Goal: Task Accomplishment & Management: Use online tool/utility

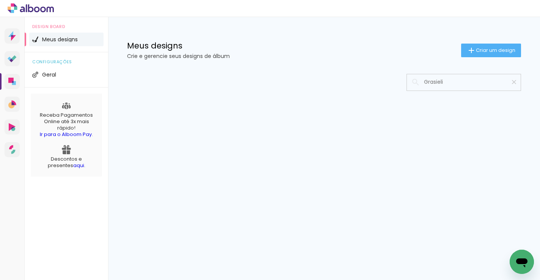
type input "Grasieli"
type paper-input "Grasieli"
click at [514, 81] on iron-icon at bounding box center [514, 82] width 7 height 7
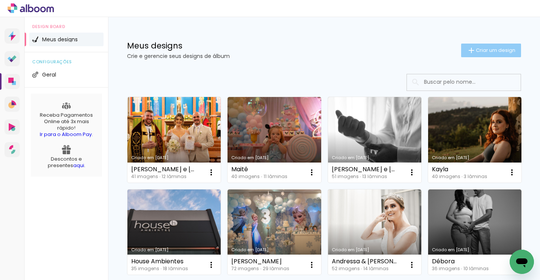
click at [505, 50] on span "Criar um design" at bounding box center [495, 50] width 39 height 5
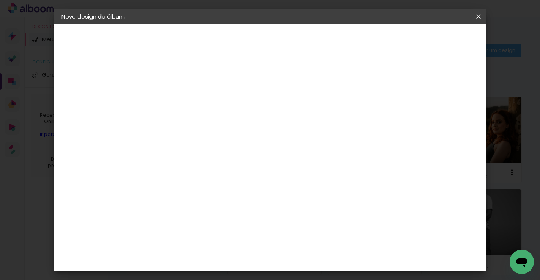
click at [186, 104] on input at bounding box center [186, 102] width 0 height 12
type input "Grasieli"
type paper-input "Grasieli"
click at [0, 0] on slot "Avançar" at bounding box center [0, 0] width 0 height 0
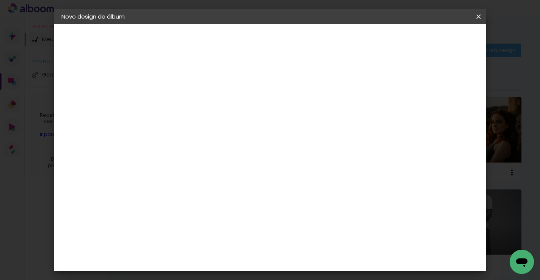
click at [215, 129] on input "text" at bounding box center [201, 132] width 30 height 12
click at [294, 129] on paper-item "Padrão" at bounding box center [320, 125] width 152 height 15
type input "Padrão"
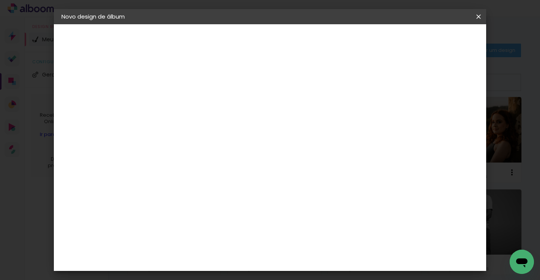
click at [0, 0] on slot "Avançar" at bounding box center [0, 0] width 0 height 0
click at [399, 38] on span "Iniciar design" at bounding box center [382, 40] width 35 height 5
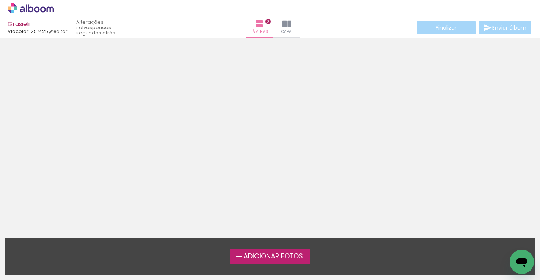
click at [266, 255] on span "Adicionar Fotos" at bounding box center [274, 256] width 60 height 7
click at [0, 0] on input "file" at bounding box center [0, 0] width 0 height 0
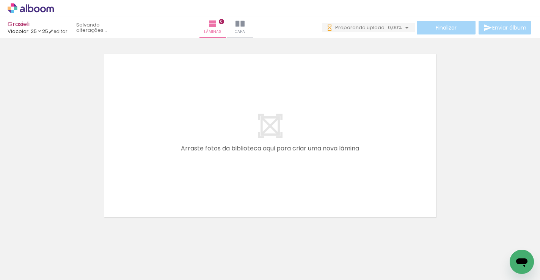
scroll to position [0, 2159]
click at [62, 259] on iron-horizontal-list at bounding box center [54, 256] width 15 height 47
click at [81, 250] on div at bounding box center [75, 255] width 25 height 38
click at [63, 242] on iron-icon at bounding box center [59, 240] width 8 height 8
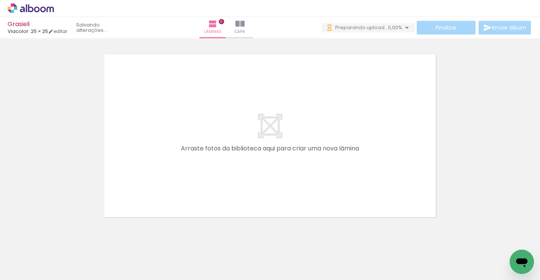
click at [63, 241] on iron-icon at bounding box center [59, 240] width 8 height 8
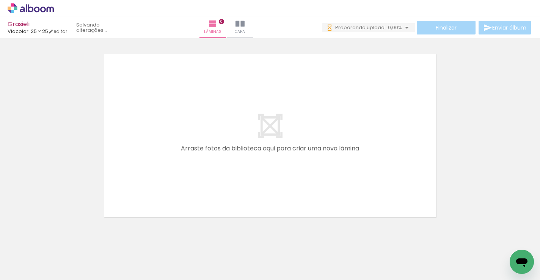
click at [63, 241] on iron-icon at bounding box center [59, 240] width 8 height 8
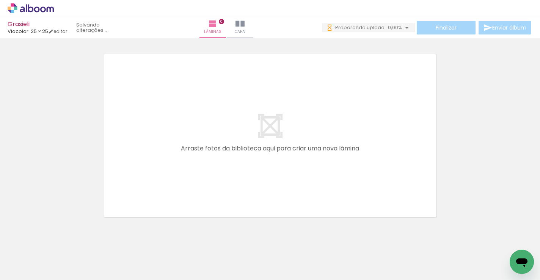
click at [63, 241] on iron-icon at bounding box center [59, 240] width 8 height 8
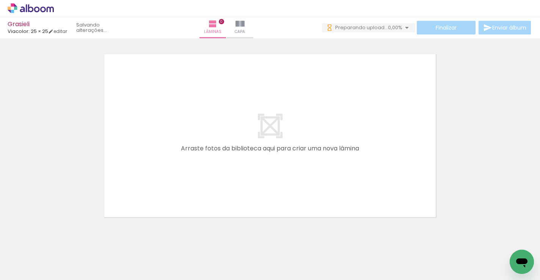
click at [63, 241] on iron-icon at bounding box center [59, 240] width 8 height 8
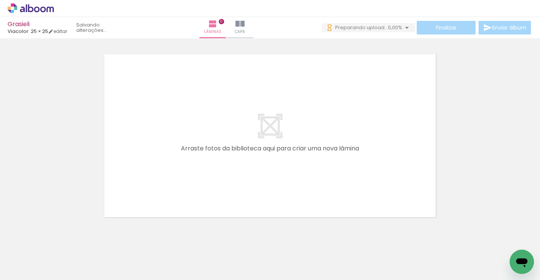
click at [63, 241] on iron-icon at bounding box center [59, 240] width 8 height 8
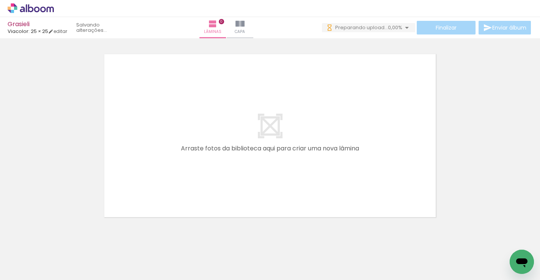
click at [63, 241] on iron-icon at bounding box center [59, 240] width 8 height 8
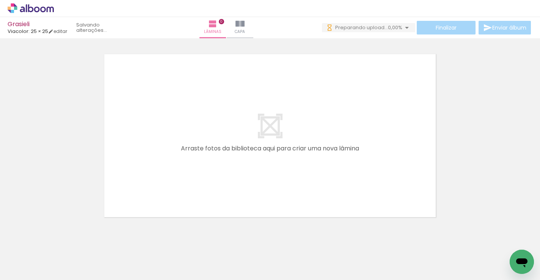
click at [63, 241] on iron-icon at bounding box center [59, 240] width 8 height 8
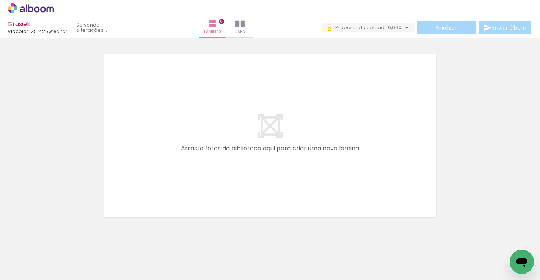
click at [63, 241] on iron-icon at bounding box center [59, 240] width 8 height 8
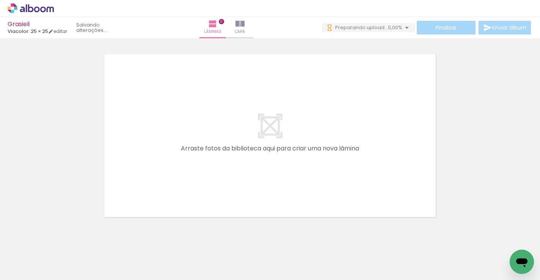
click at [63, 241] on iron-icon at bounding box center [59, 240] width 8 height 8
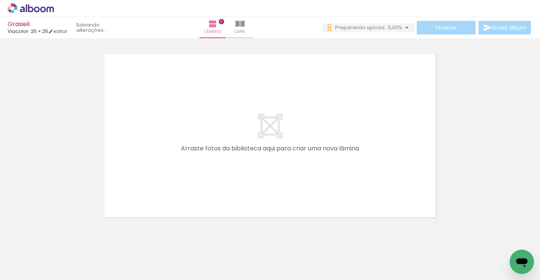
click at [63, 241] on iron-icon at bounding box center [59, 240] width 8 height 8
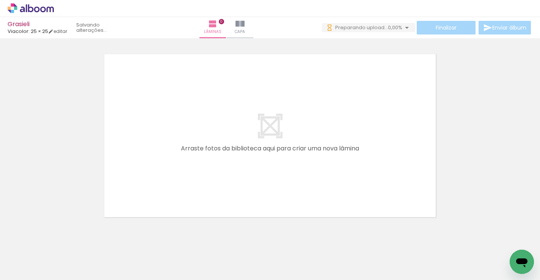
click at [63, 241] on iron-icon at bounding box center [59, 240] width 8 height 8
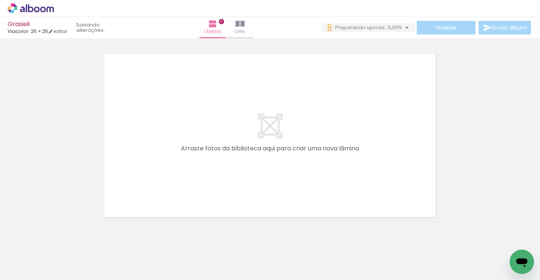
click at [63, 241] on iron-icon at bounding box center [59, 240] width 8 height 8
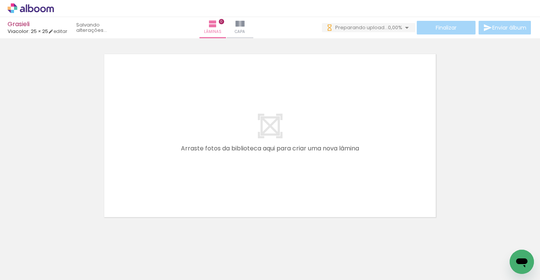
click at [63, 241] on iron-icon at bounding box center [59, 240] width 8 height 8
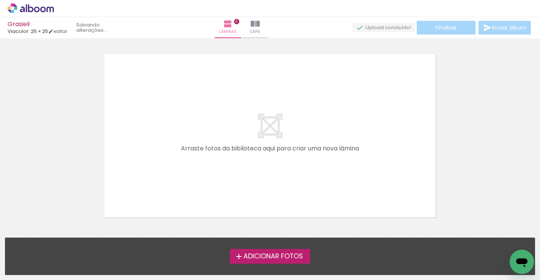
click at [244, 256] on span "Adicionar Fotos" at bounding box center [274, 256] width 60 height 7
click at [0, 0] on input "file" at bounding box center [0, 0] width 0 height 0
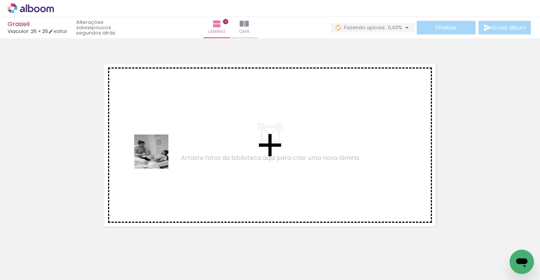
drag, startPoint x: 77, startPoint y: 253, endPoint x: 157, endPoint y: 157, distance: 124.2
click at [157, 157] on quentale-workspace at bounding box center [270, 140] width 540 height 280
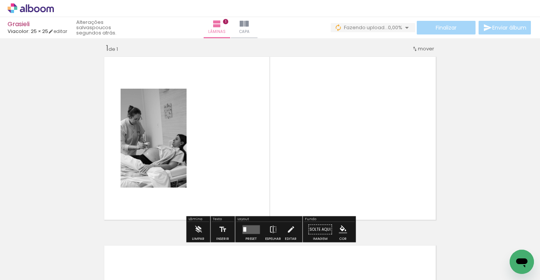
scroll to position [9, 0]
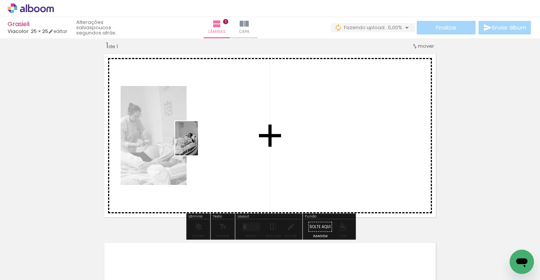
click at [198, 144] on quentale-workspace at bounding box center [270, 140] width 540 height 280
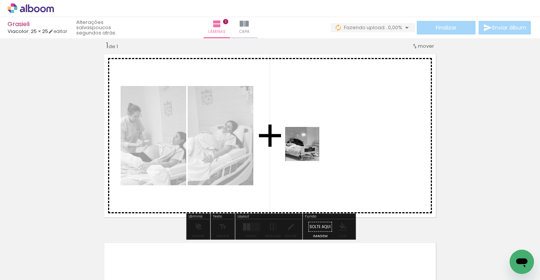
drag, startPoint x: 245, startPoint y: 258, endPoint x: 308, endPoint y: 150, distance: 124.9
click at [308, 150] on quentale-workspace at bounding box center [270, 140] width 540 height 280
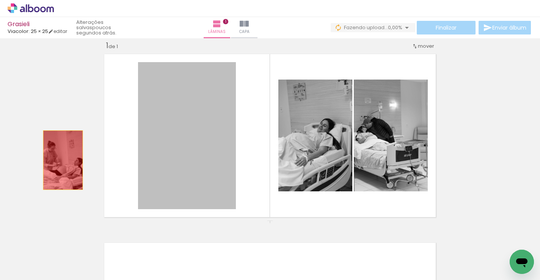
drag, startPoint x: 221, startPoint y: 170, endPoint x: 63, endPoint y: 161, distance: 158.1
click at [63, 161] on div "Inserir lâmina 1 de 1" at bounding box center [270, 220] width 540 height 378
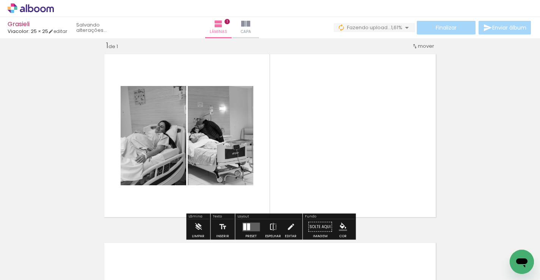
click at [247, 227] on div at bounding box center [248, 226] width 3 height 7
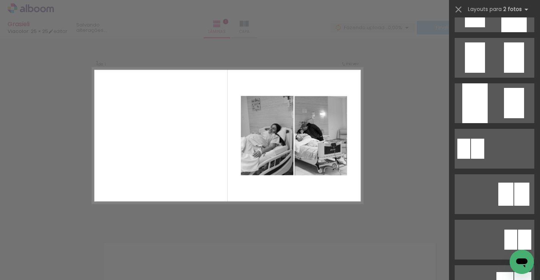
scroll to position [350, 0]
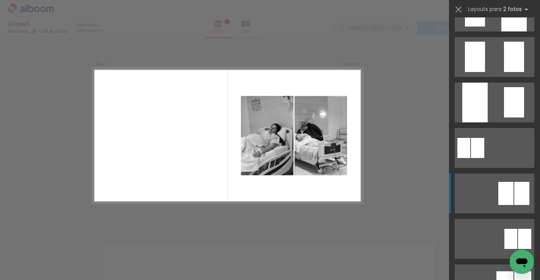
click at [505, 190] on div at bounding box center [506, 193] width 15 height 23
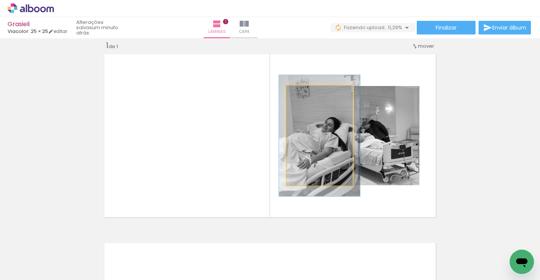
drag, startPoint x: 305, startPoint y: 94, endPoint x: 310, endPoint y: 94, distance: 5.7
type paper-slider "122"
click at [310, 94] on div at bounding box center [310, 94] width 7 height 7
click at [324, 134] on quentale-photo at bounding box center [320, 135] width 66 height 99
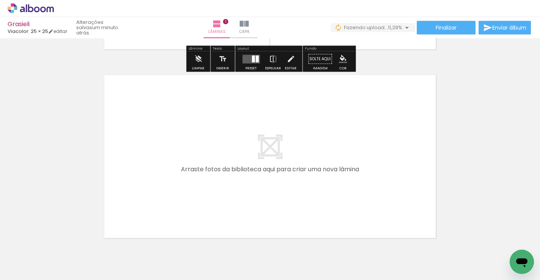
scroll to position [180, 0]
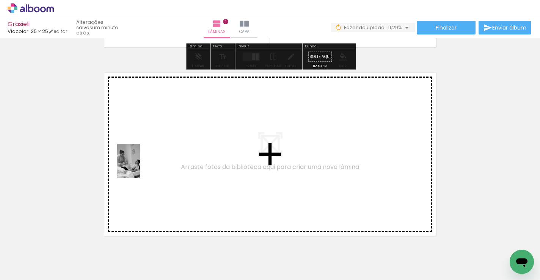
drag, startPoint x: 83, startPoint y: 245, endPoint x: 140, endPoint y: 167, distance: 96.7
click at [140, 167] on quentale-workspace at bounding box center [270, 140] width 540 height 280
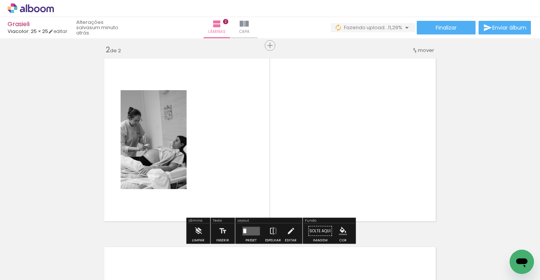
scroll to position [198, 0]
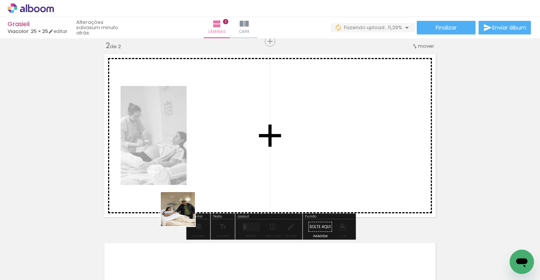
drag, startPoint x: 164, startPoint y: 255, endPoint x: 227, endPoint y: 137, distance: 133.8
click at [227, 137] on quentale-workspace at bounding box center [270, 140] width 540 height 280
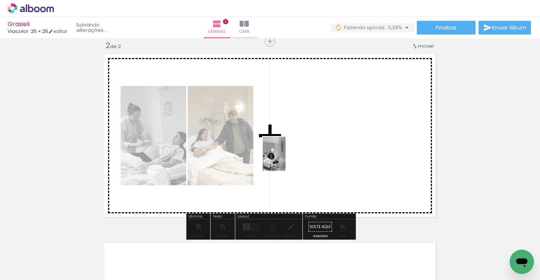
drag, startPoint x: 204, startPoint y: 256, endPoint x: 285, endPoint y: 160, distance: 125.5
click at [285, 160] on quentale-workspace at bounding box center [270, 140] width 540 height 280
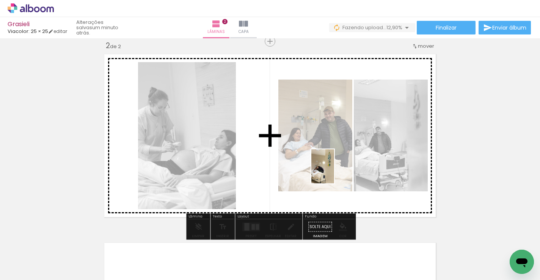
drag, startPoint x: 293, startPoint y: 261, endPoint x: 334, endPoint y: 172, distance: 98.1
click at [334, 172] on quentale-workspace at bounding box center [270, 140] width 540 height 280
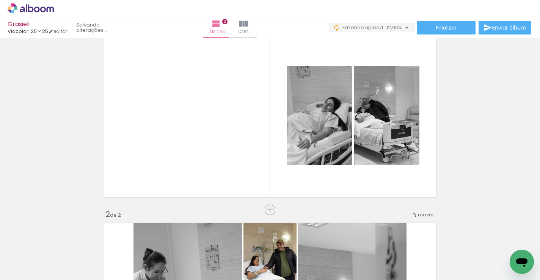
scroll to position [29, 0]
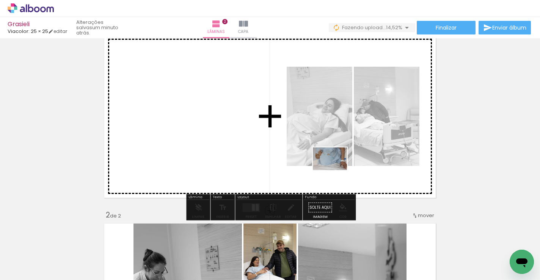
drag, startPoint x: 336, startPoint y: 252, endPoint x: 336, endPoint y: 170, distance: 81.2
click at [336, 170] on quentale-workspace at bounding box center [270, 140] width 540 height 280
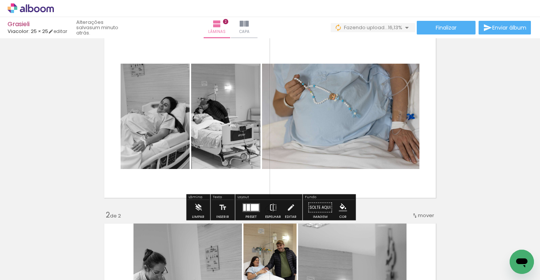
click at [350, 126] on quentale-photo at bounding box center [340, 116] width 157 height 105
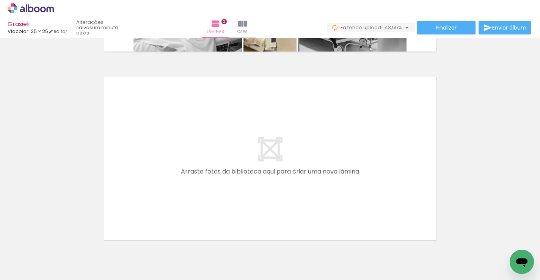
scroll to position [0, 136]
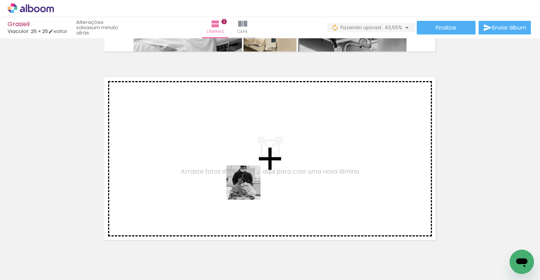
click at [249, 181] on quentale-workspace at bounding box center [270, 140] width 540 height 280
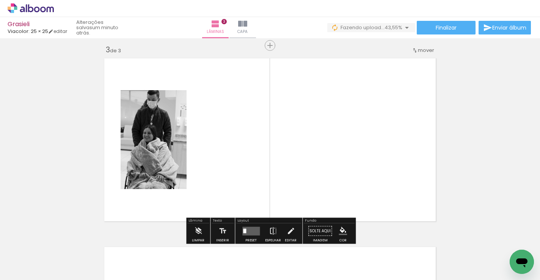
scroll to position [387, 0]
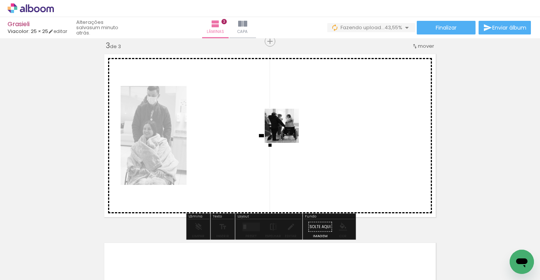
drag, startPoint x: 288, startPoint y: 251, endPoint x: 288, endPoint y: 132, distance: 119.1
click at [288, 132] on quentale-workspace at bounding box center [270, 140] width 540 height 280
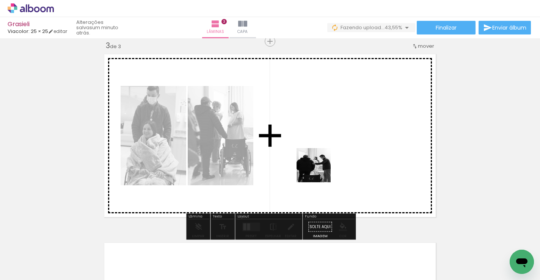
drag, startPoint x: 319, startPoint y: 250, endPoint x: 318, endPoint y: 162, distance: 88.8
click at [318, 162] on quentale-workspace at bounding box center [270, 140] width 540 height 280
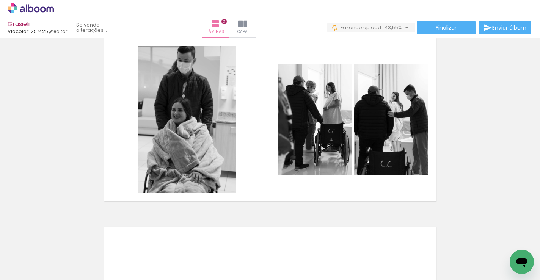
scroll to position [0, 214]
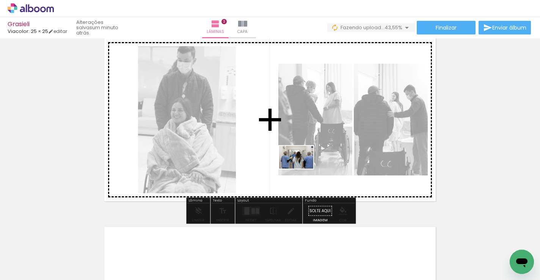
drag, startPoint x: 300, startPoint y: 255, endPoint x: 302, endPoint y: 169, distance: 86.1
click at [302, 169] on quentale-workspace at bounding box center [270, 140] width 540 height 280
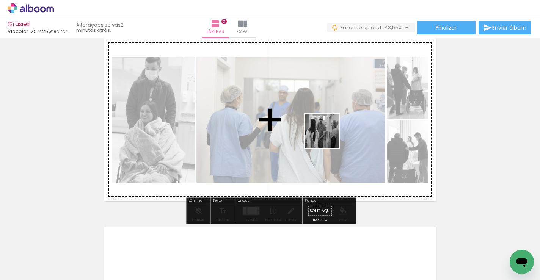
drag, startPoint x: 328, startPoint y: 256, endPoint x: 327, endPoint y: 133, distance: 122.6
click at [327, 133] on quentale-workspace at bounding box center [270, 140] width 540 height 280
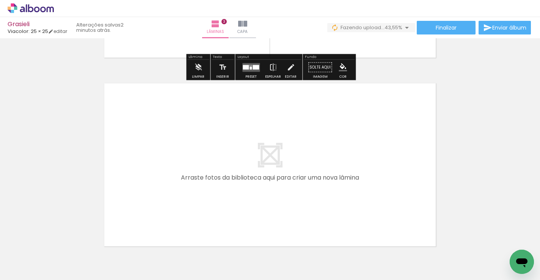
scroll to position [554, 0]
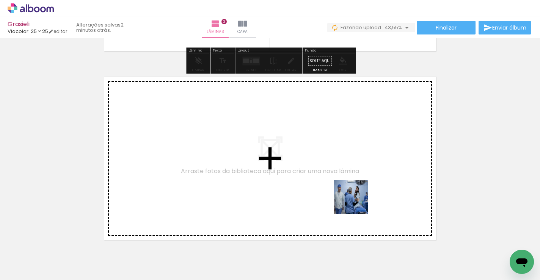
drag, startPoint x: 375, startPoint y: 252, endPoint x: 346, endPoint y: 169, distance: 87.7
click at [346, 169] on quentale-workspace at bounding box center [270, 140] width 540 height 280
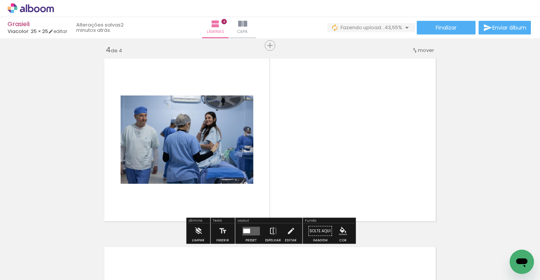
scroll to position [576, 0]
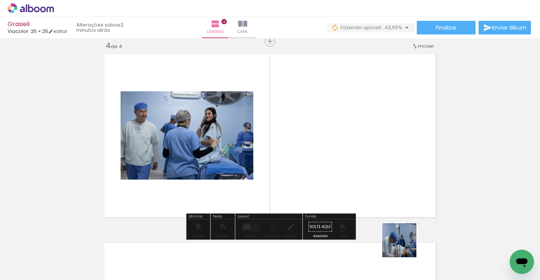
drag, startPoint x: 410, startPoint y: 252, endPoint x: 361, endPoint y: 154, distance: 108.8
click at [361, 154] on quentale-workspace at bounding box center [270, 140] width 540 height 280
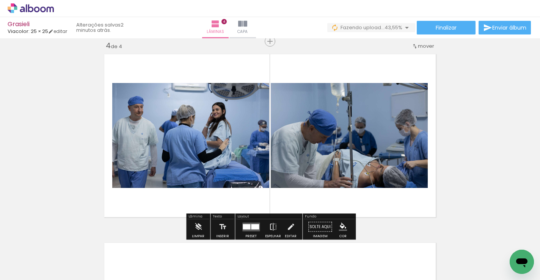
scroll to position [0, 301]
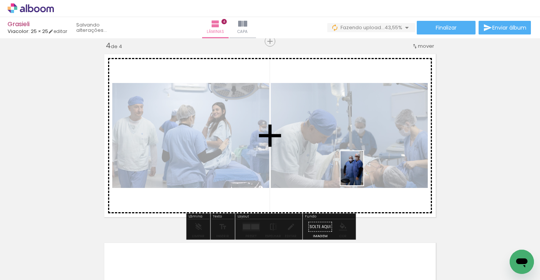
drag, startPoint x: 385, startPoint y: 258, endPoint x: 363, endPoint y: 174, distance: 86.1
click at [363, 174] on quentale-workspace at bounding box center [270, 140] width 540 height 280
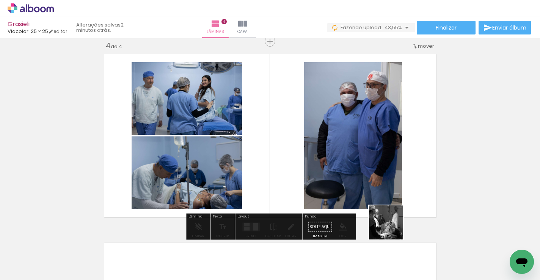
drag, startPoint x: 414, startPoint y: 260, endPoint x: 335, endPoint y: 147, distance: 137.7
click at [335, 147] on quentale-workspace at bounding box center [270, 140] width 540 height 280
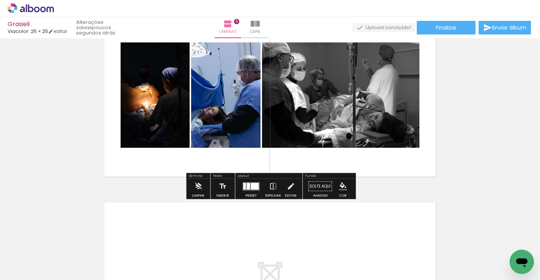
scroll to position [794, 0]
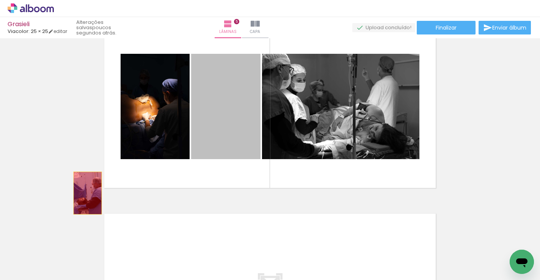
drag, startPoint x: 250, startPoint y: 139, endPoint x: 35, endPoint y: 203, distance: 225.2
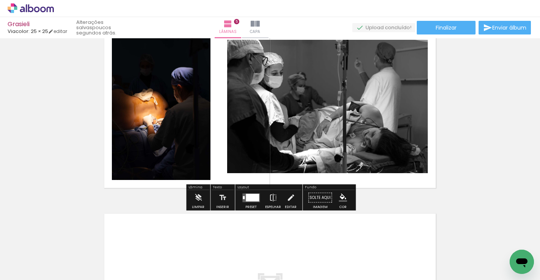
click at [255, 195] on div at bounding box center [252, 198] width 13 height 8
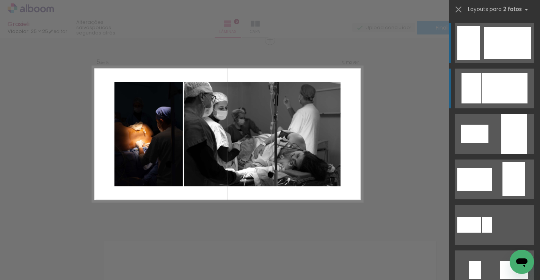
scroll to position [765, 0]
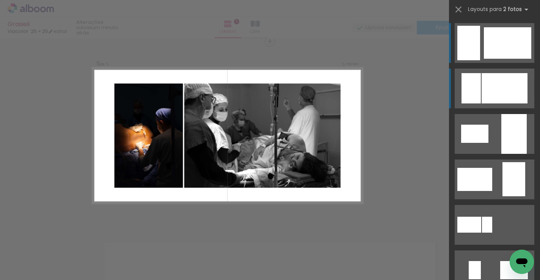
click at [494, 88] on div at bounding box center [505, 88] width 46 height 30
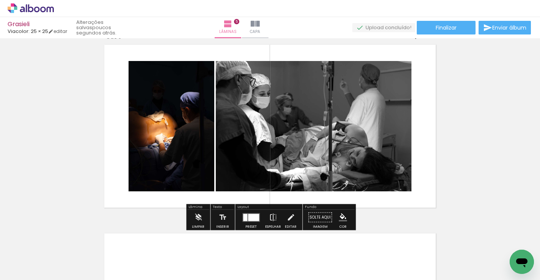
scroll to position [771, 0]
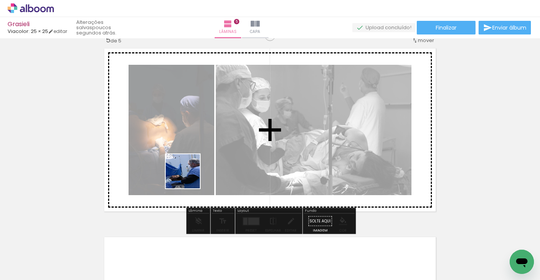
drag, startPoint x: 68, startPoint y: 255, endPoint x: 189, endPoint y: 177, distance: 143.9
click at [189, 177] on quentale-workspace at bounding box center [270, 140] width 540 height 280
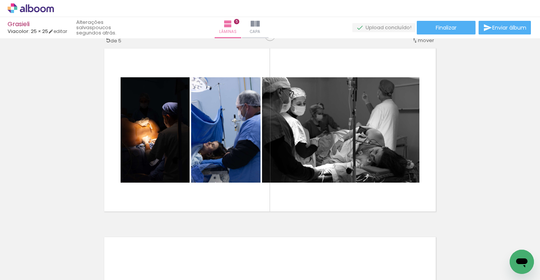
scroll to position [0, 0]
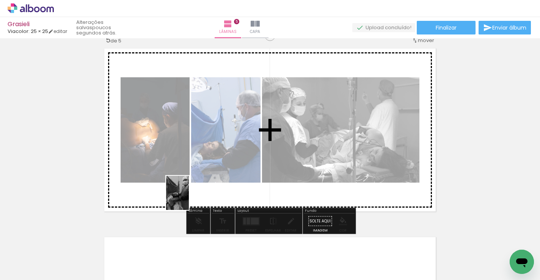
drag, startPoint x: 80, startPoint y: 263, endPoint x: 189, endPoint y: 199, distance: 126.2
click at [189, 199] on quentale-workspace at bounding box center [270, 140] width 540 height 280
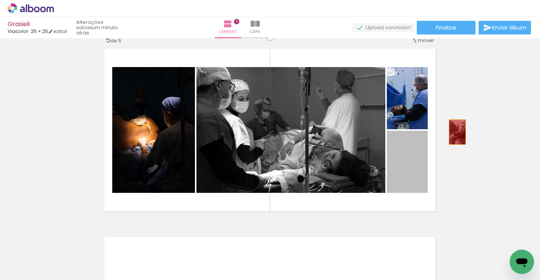
drag, startPoint x: 423, startPoint y: 165, endPoint x: 457, endPoint y: 131, distance: 47.5
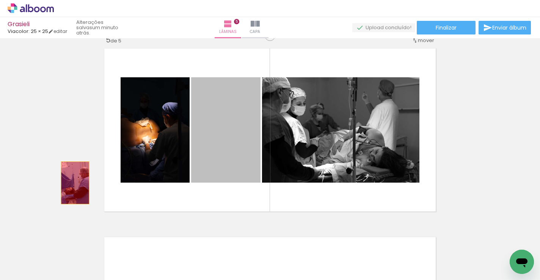
drag, startPoint x: 249, startPoint y: 160, endPoint x: 66, endPoint y: 187, distance: 185.7
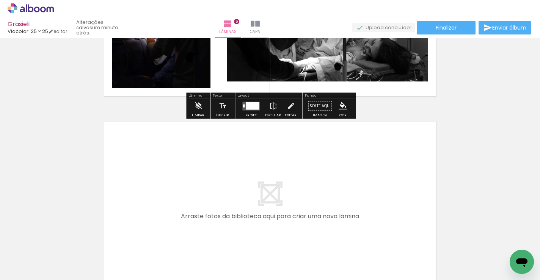
scroll to position [893, 0]
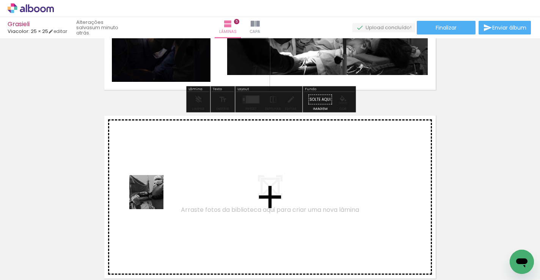
drag, startPoint x: 82, startPoint y: 249, endPoint x: 152, endPoint y: 198, distance: 86.6
click at [152, 198] on quentale-workspace at bounding box center [270, 140] width 540 height 280
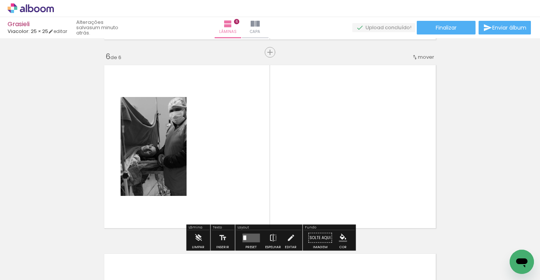
scroll to position [954, 0]
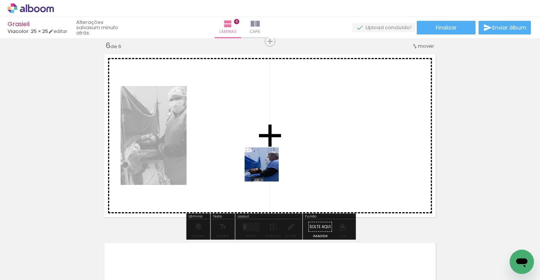
drag, startPoint x: 83, startPoint y: 263, endPoint x: 282, endPoint y: 162, distance: 223.3
click at [282, 162] on quentale-workspace at bounding box center [270, 140] width 540 height 280
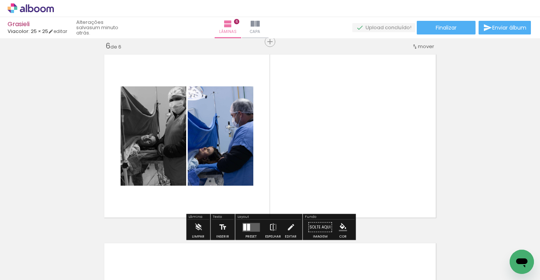
scroll to position [953, 0]
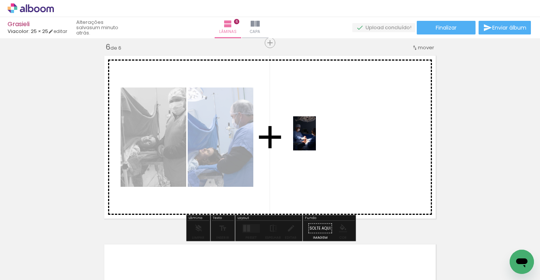
drag, startPoint x: 80, startPoint y: 261, endPoint x: 316, endPoint y: 139, distance: 265.7
click at [316, 139] on quentale-workspace at bounding box center [270, 140] width 540 height 280
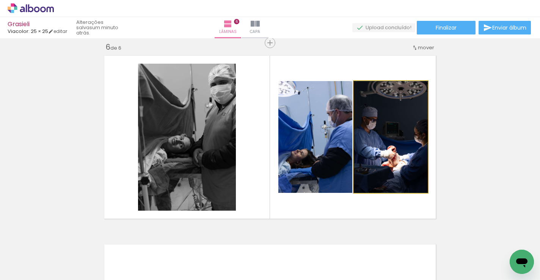
click at [383, 171] on quentale-photo at bounding box center [391, 137] width 74 height 112
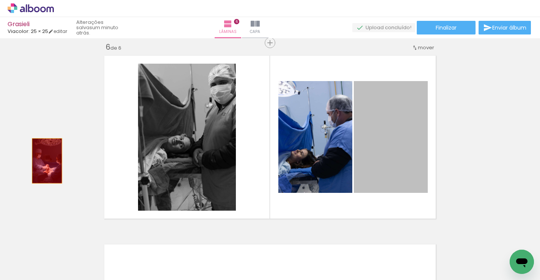
drag, startPoint x: 383, startPoint y: 171, endPoint x: 17, endPoint y: 177, distance: 365.8
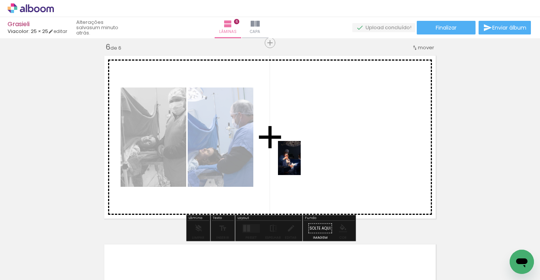
drag, startPoint x: 121, startPoint y: 262, endPoint x: 307, endPoint y: 162, distance: 211.7
click at [307, 162] on quentale-workspace at bounding box center [270, 140] width 540 height 280
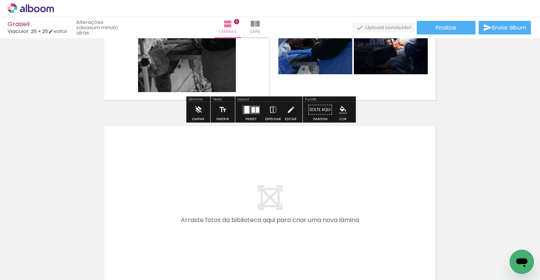
scroll to position [1071, 0]
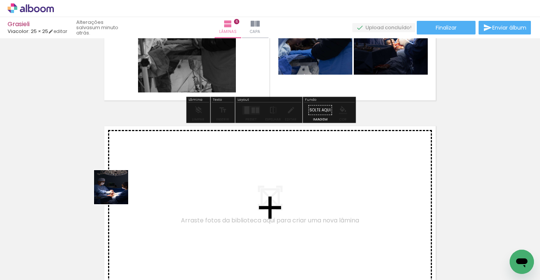
drag, startPoint x: 78, startPoint y: 251, endPoint x: 117, endPoint y: 192, distance: 70.6
click at [117, 192] on quentale-workspace at bounding box center [270, 140] width 540 height 280
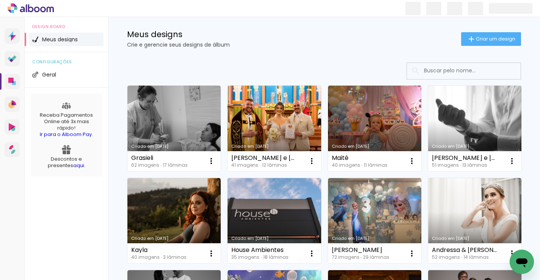
scroll to position [13, 0]
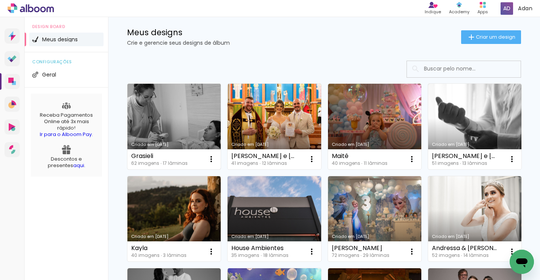
click at [185, 126] on link "Criado em [DATE]" at bounding box center [173, 127] width 93 height 86
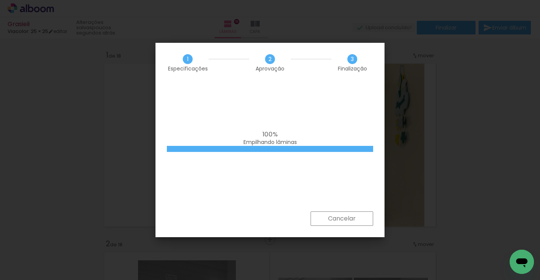
scroll to position [3076, 0]
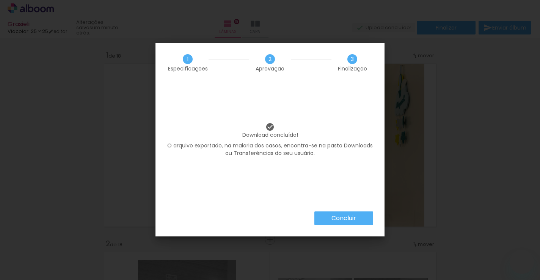
click at [0, 0] on slot "Concluir" at bounding box center [0, 0] width 0 height 0
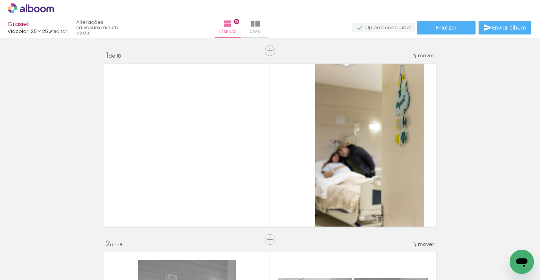
scroll to position [3076, 0]
